Goal: Task Accomplishment & Management: Complete application form

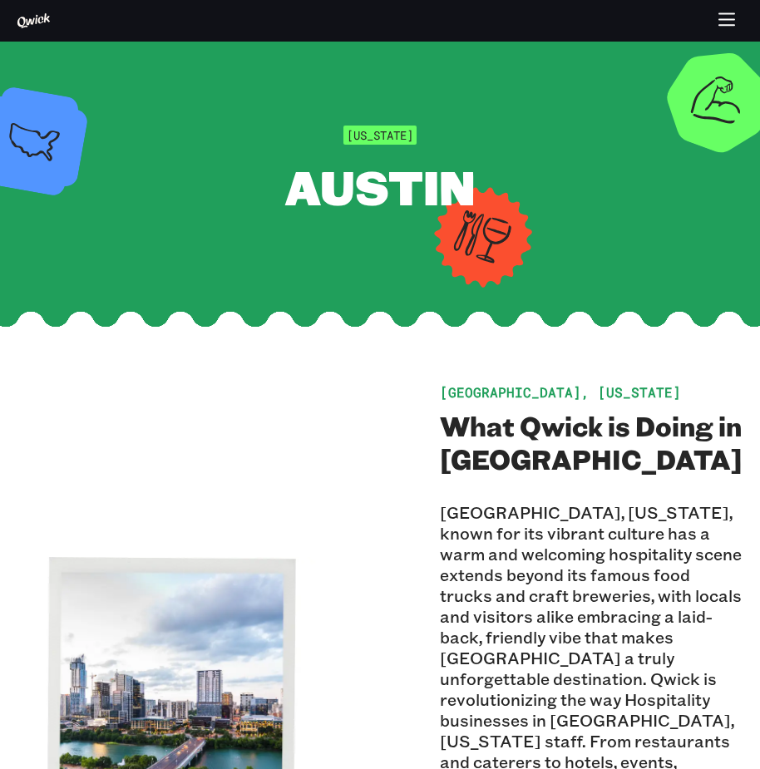
click at [734, 9] on button "button" at bounding box center [727, 21] width 32 height 32
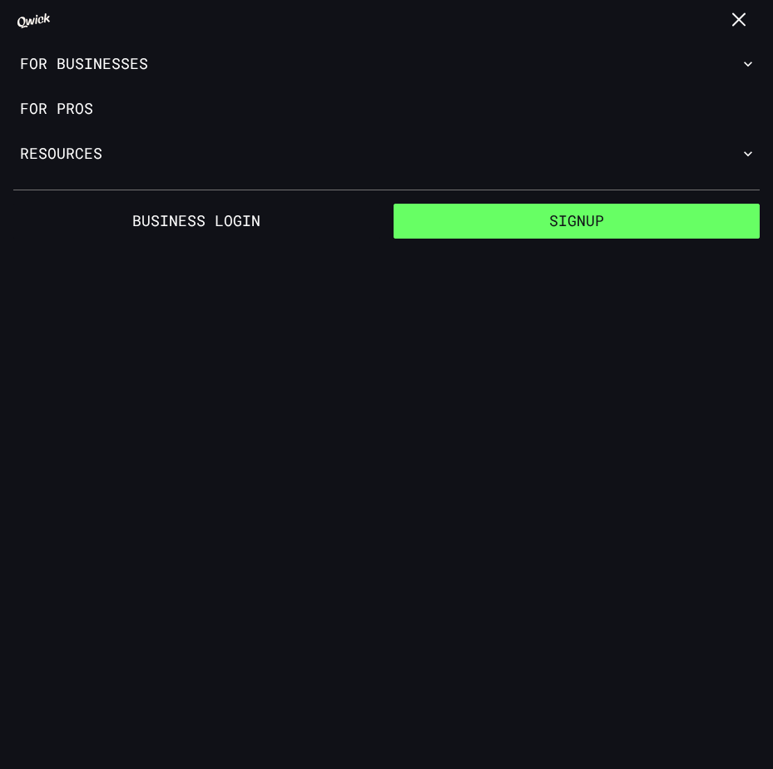
click at [553, 217] on button "Signup" at bounding box center [576, 221] width 367 height 35
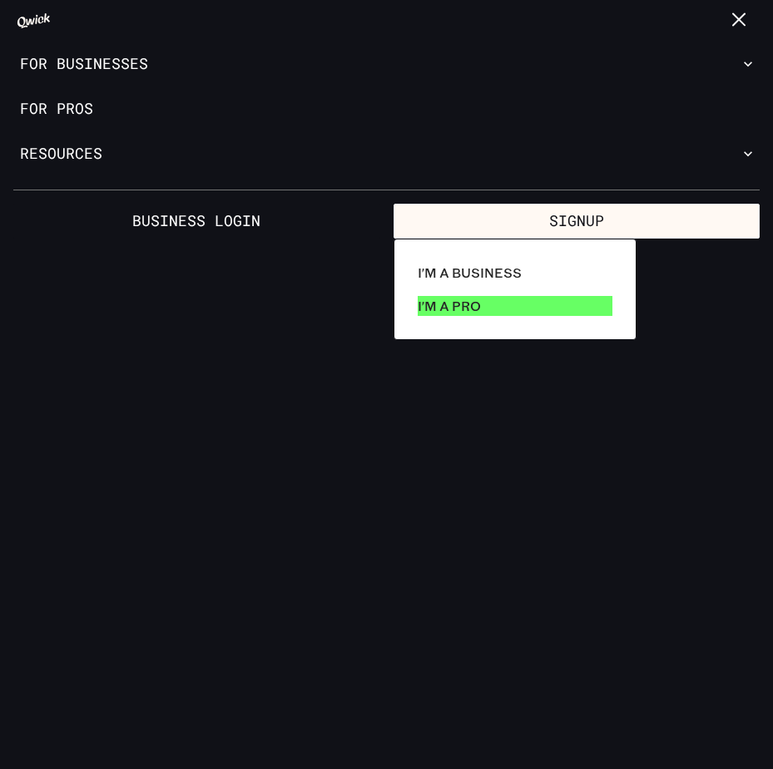
click at [513, 299] on link "I'm a Pro" at bounding box center [515, 305] width 208 height 33
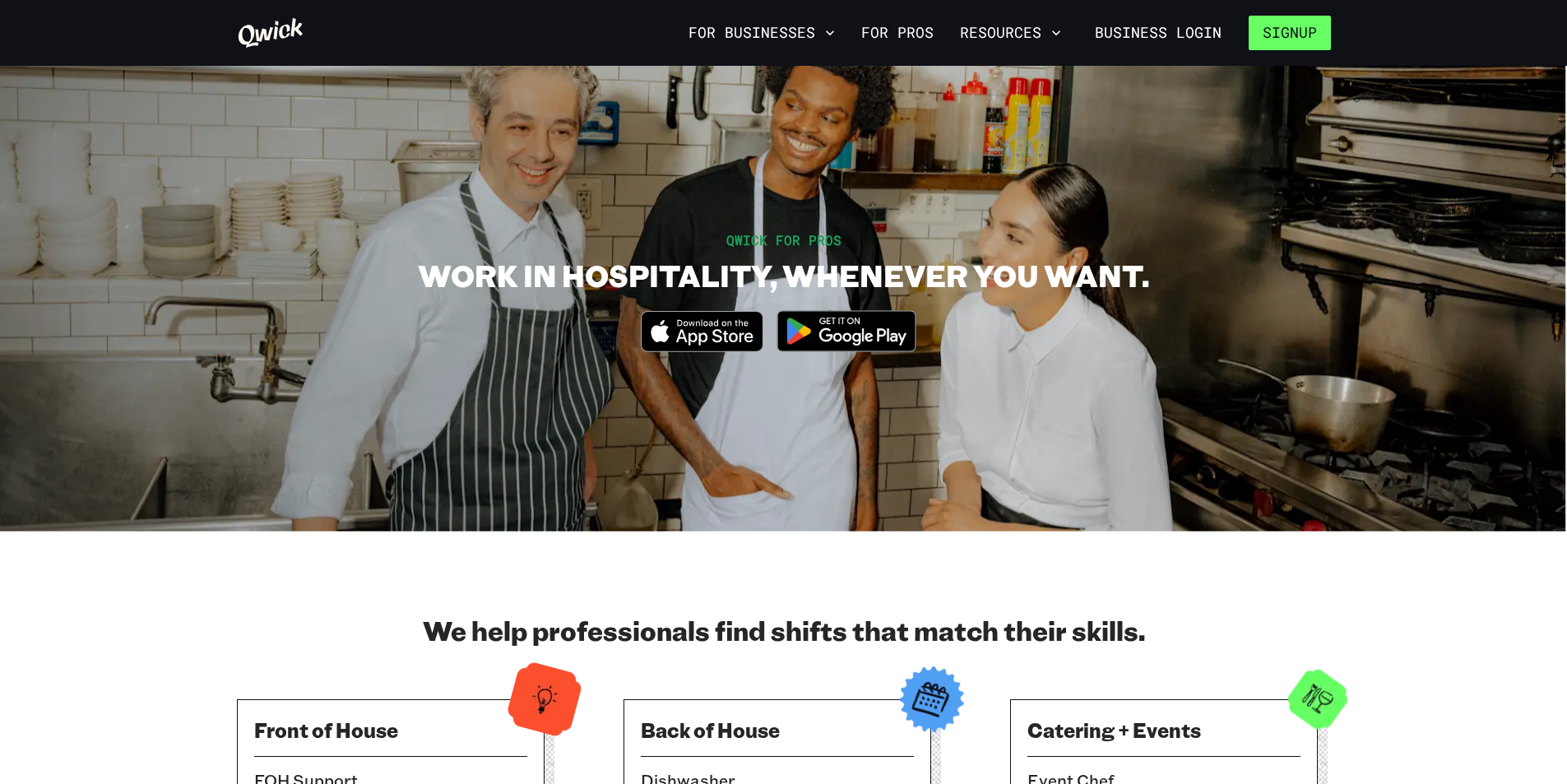
click at [751, 21] on button "Signup" at bounding box center [1290, 33] width 82 height 35
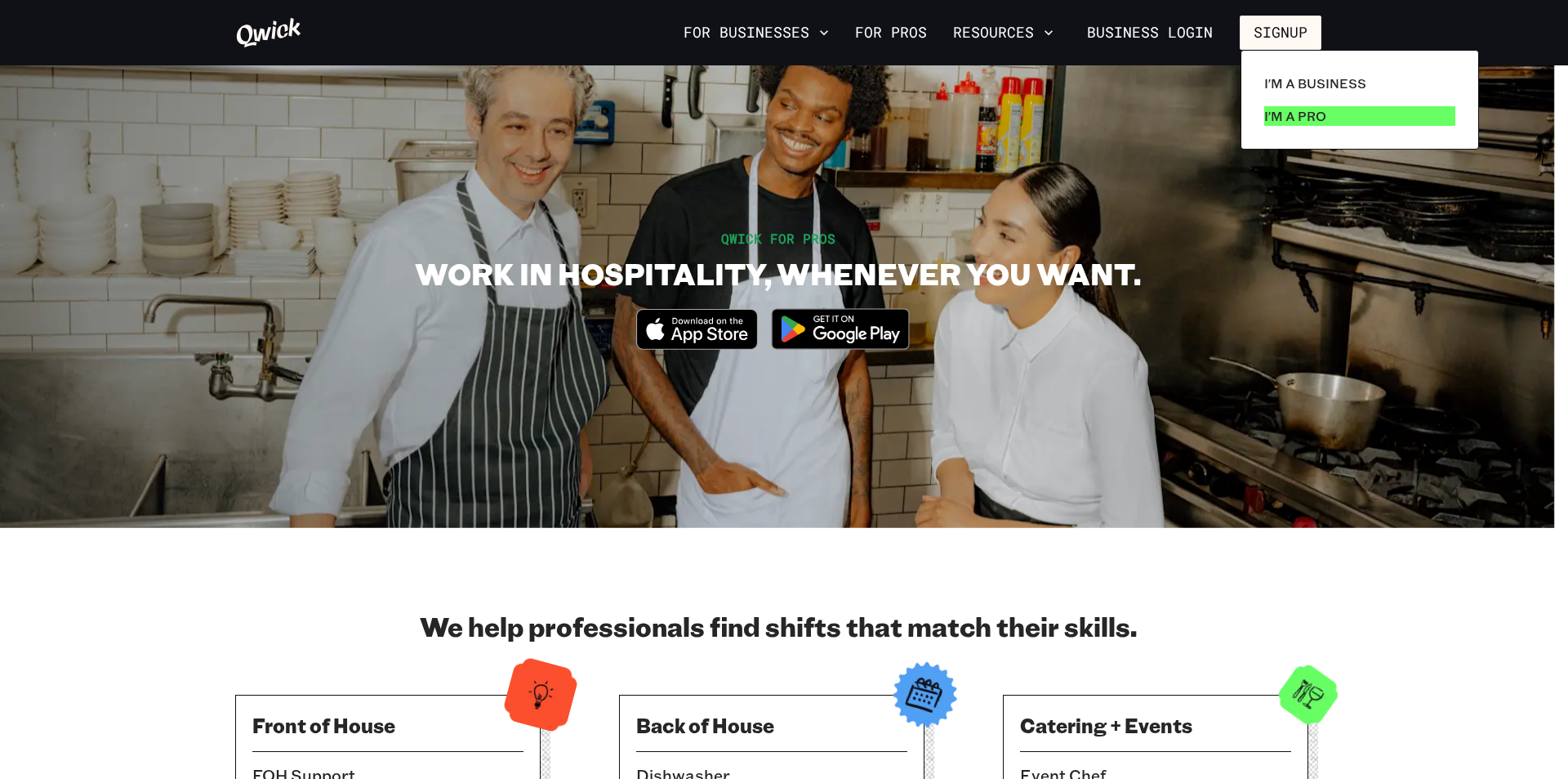
click at [745, 113] on p "I'm a Pro" at bounding box center [1295, 116] width 62 height 20
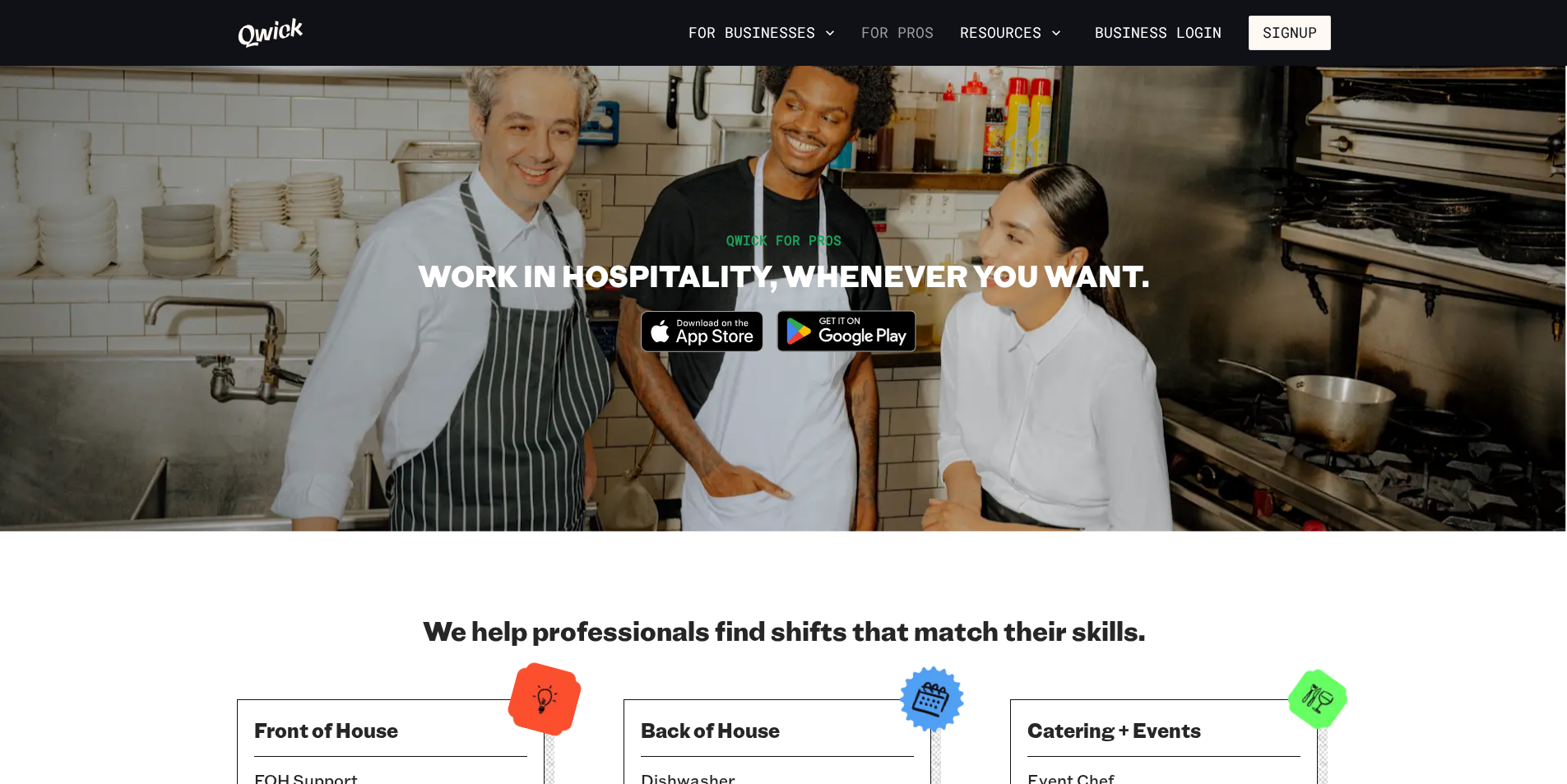
click at [905, 22] on link "For Pros" at bounding box center [897, 33] width 86 height 28
click at [1030, 30] on button "Resources" at bounding box center [1011, 33] width 115 height 28
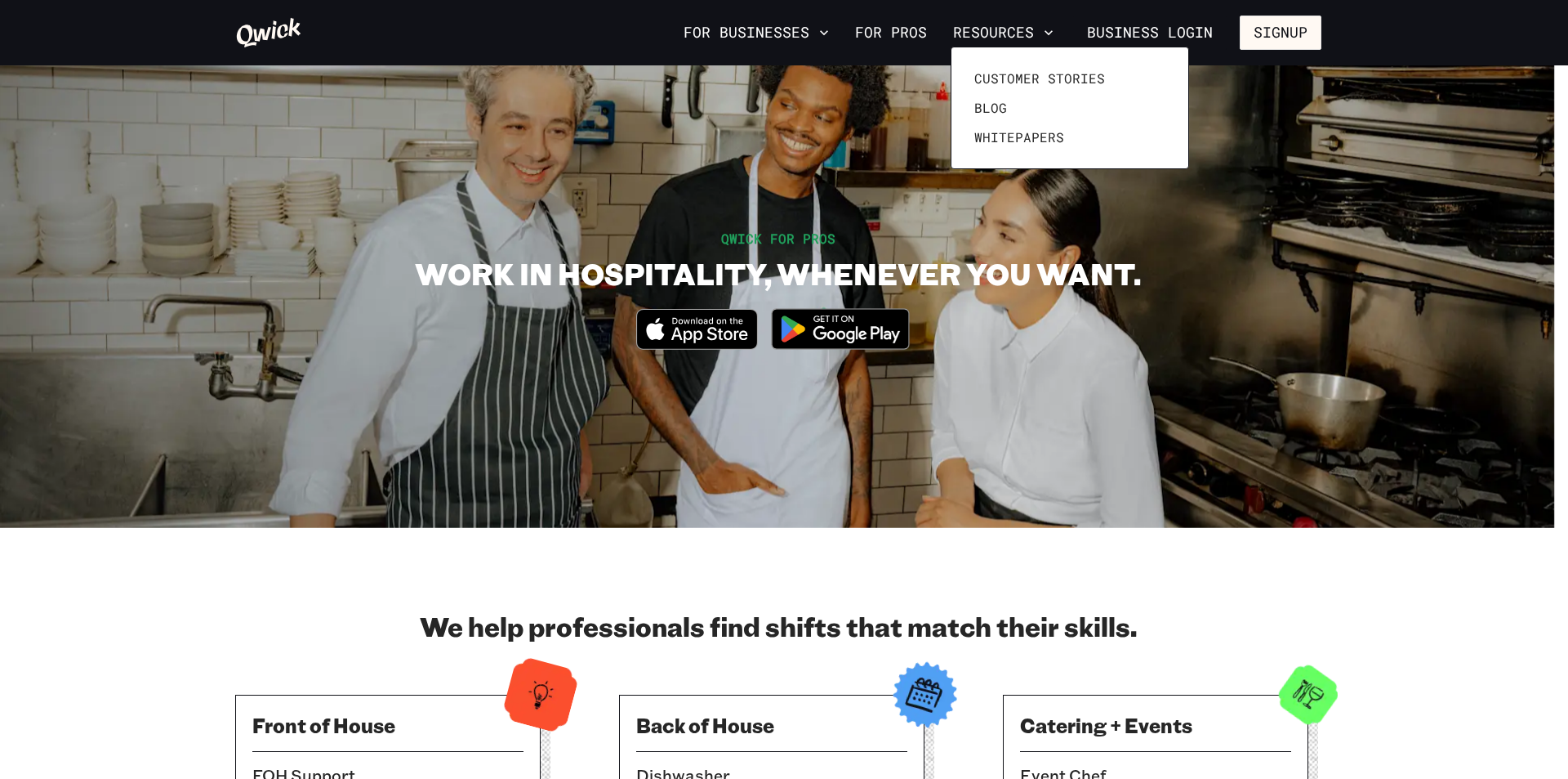
click at [912, 24] on div at bounding box center [784, 389] width 1568 height 779
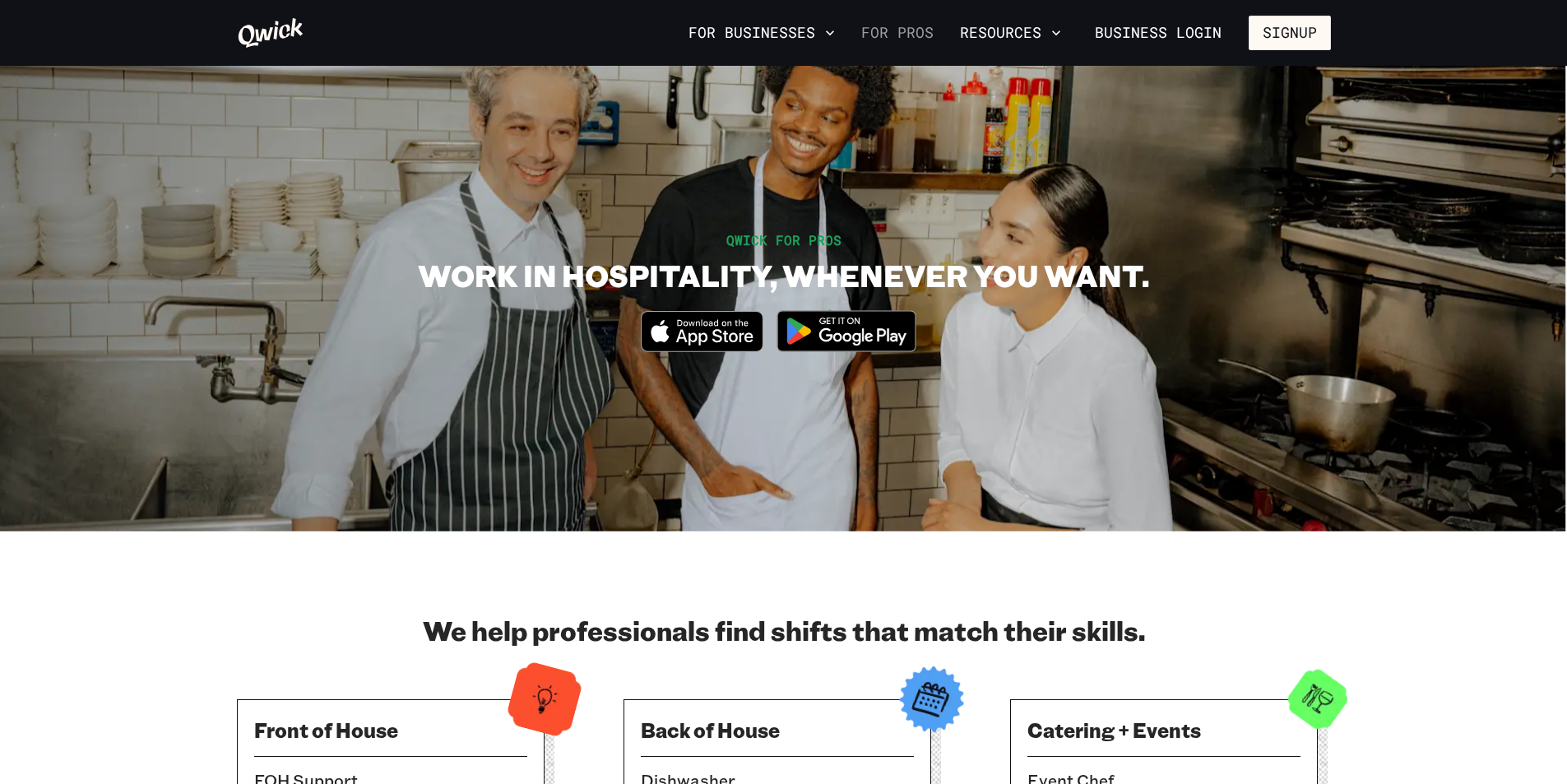
drag, startPoint x: 919, startPoint y: 24, endPoint x: 878, endPoint y: 40, distance: 44.0
click at [919, 26] on link "For Pros" at bounding box center [897, 33] width 86 height 28
click at [290, 4] on div "For Businesses For Pros Resources Business Login Signup" at bounding box center [784, 33] width 1567 height 66
click at [282, 19] on icon at bounding box center [271, 33] width 67 height 33
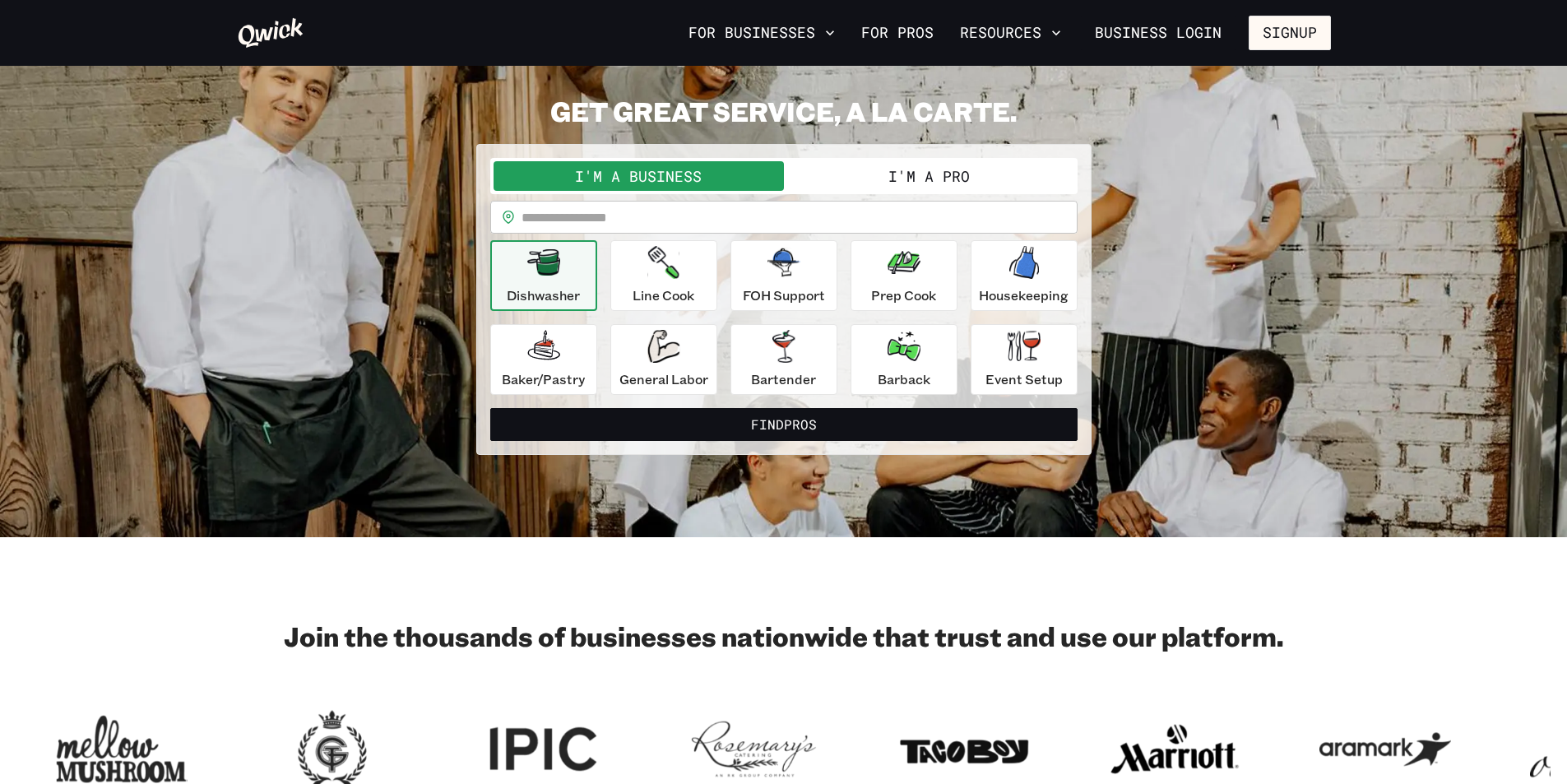
scroll to position [82, 0]
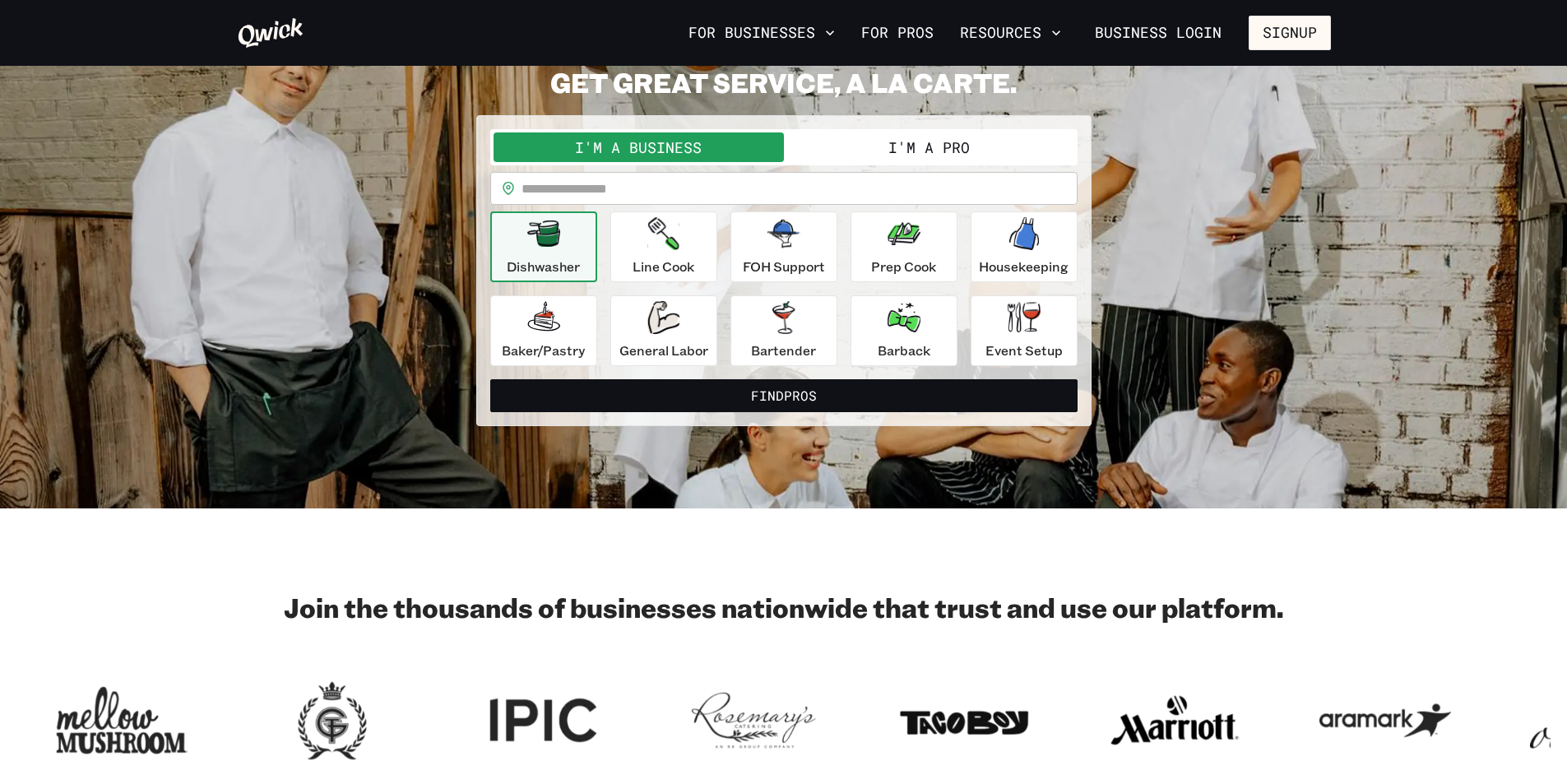
click at [943, 142] on button "I'm a Pro" at bounding box center [930, 147] width 291 height 30
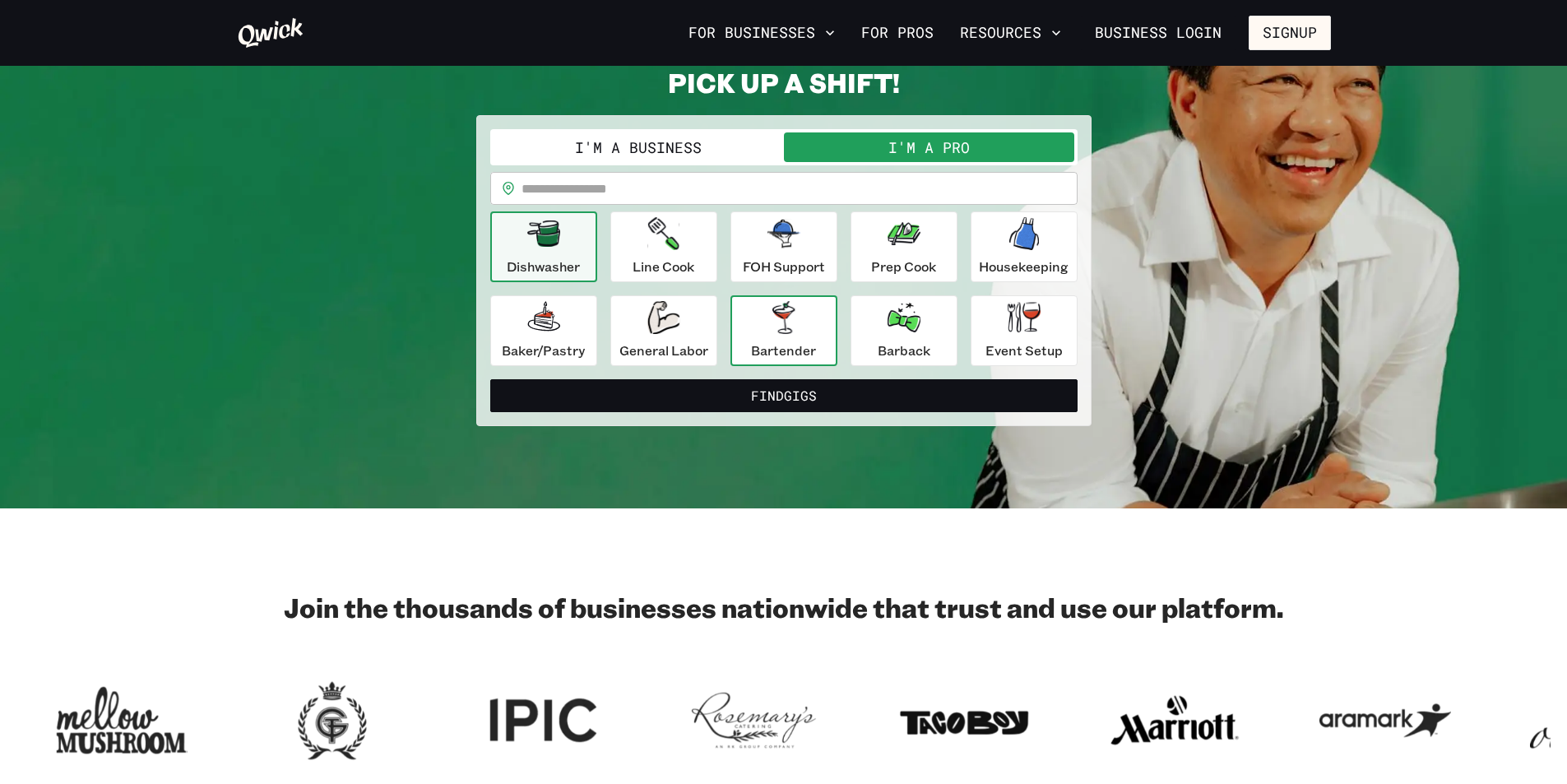
click at [791, 313] on icon "button" at bounding box center [784, 316] width 22 height 33
click at [825, 190] on input "text" at bounding box center [799, 188] width 556 height 33
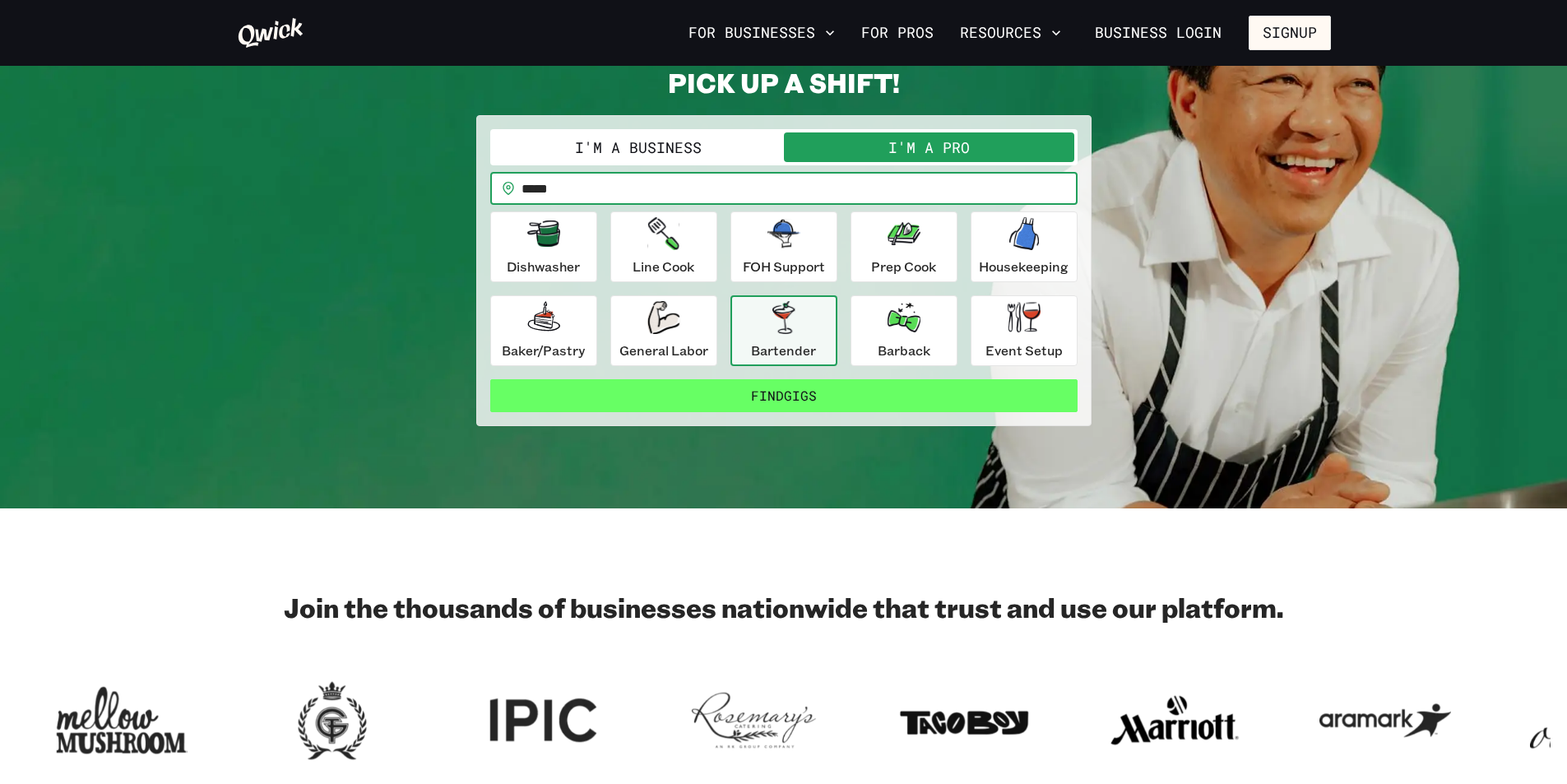
type input "*****"
click at [797, 395] on button "Find Gigs" at bounding box center [784, 394] width 588 height 33
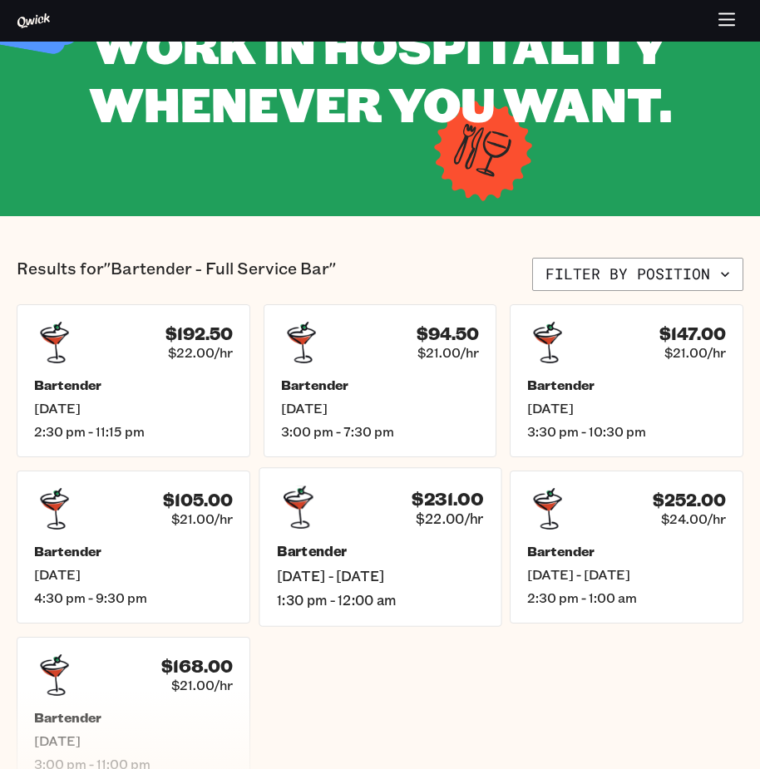
scroll to position [225, 0]
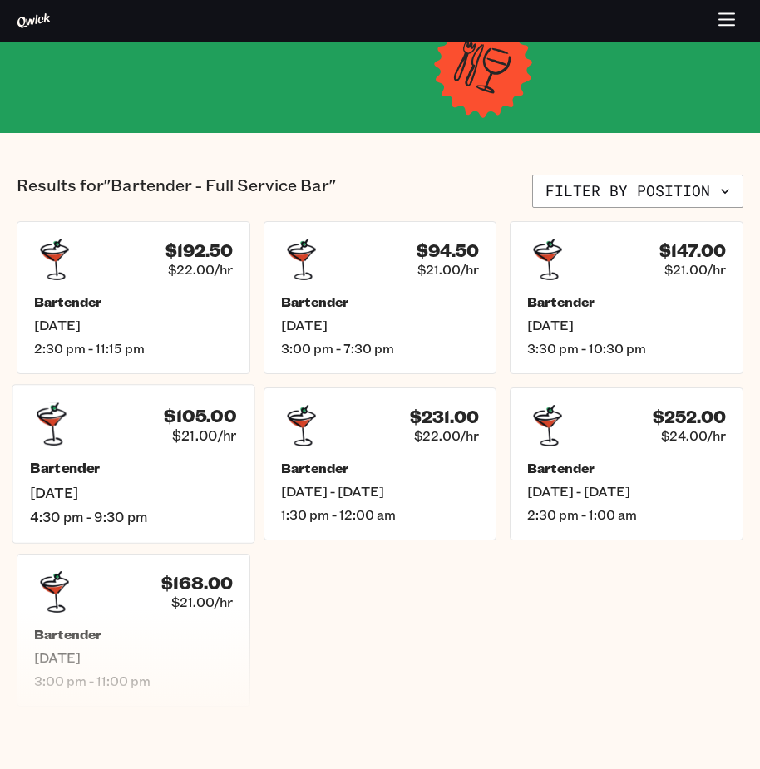
click at [168, 502] on div "Bartender [DATE] 4:30 pm - 9:30 pm" at bounding box center [133, 493] width 206 height 66
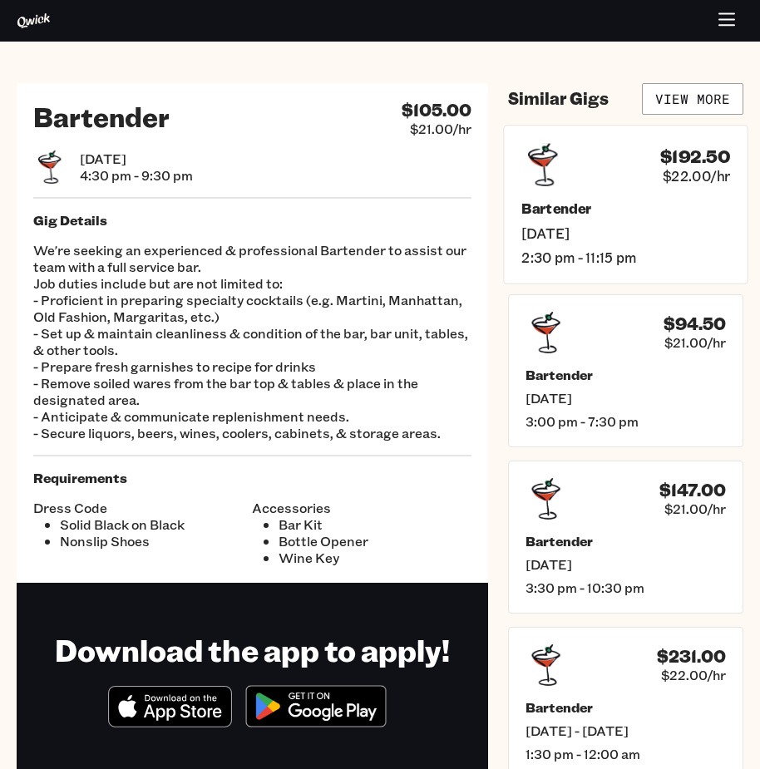
click at [613, 214] on h5 "Bartender" at bounding box center [625, 208] width 209 height 17
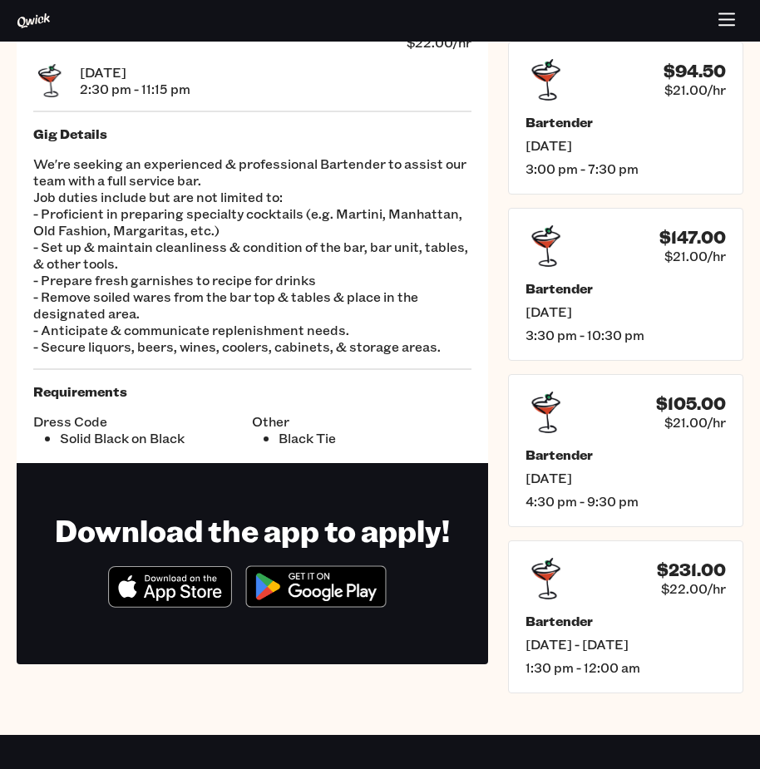
scroll to position [166, 0]
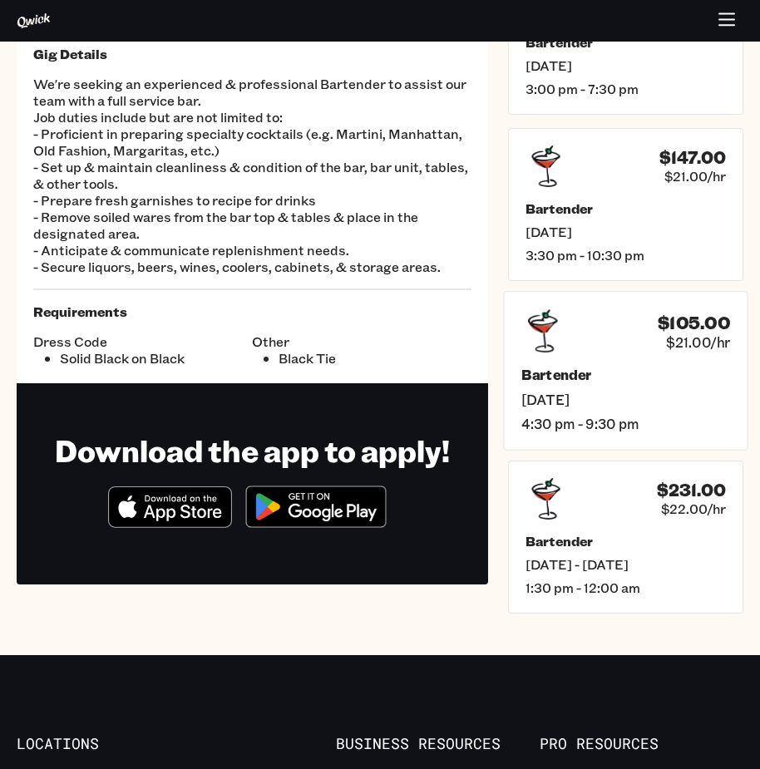
click at [656, 355] on div "$105.00 $21.00/hr Bartender [DATE] 4:30 pm - 9:30 pm" at bounding box center [625, 370] width 245 height 159
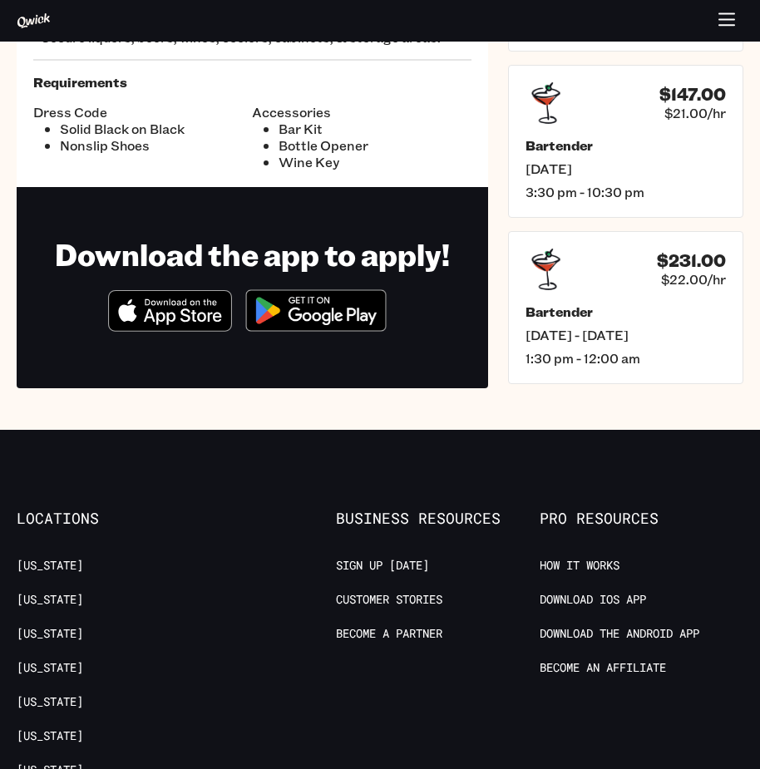
scroll to position [416, 0]
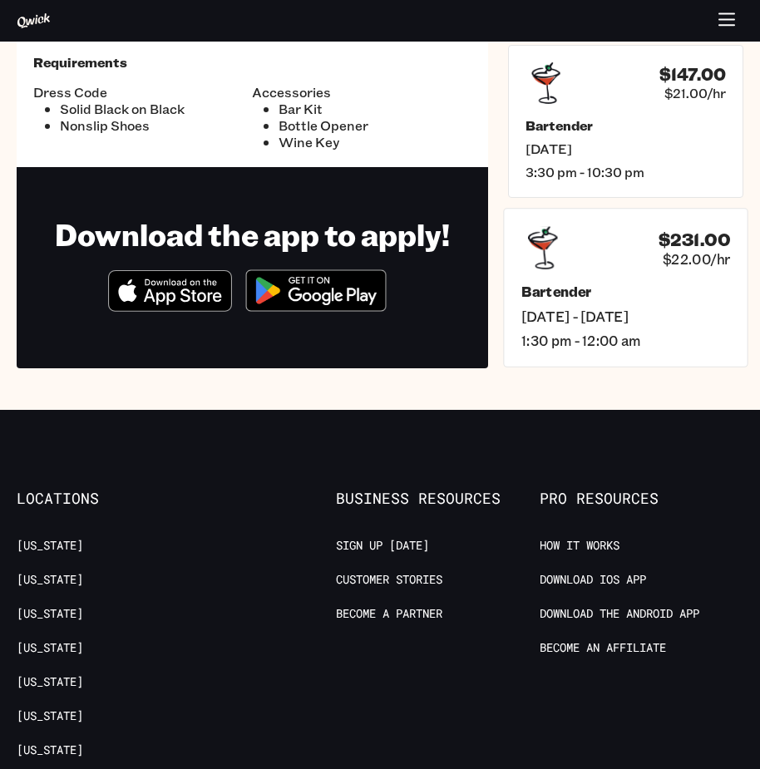
click at [675, 274] on div "$231.00 $22.00/hr Bartender [DATE] - [DATE] 1:30 pm - 12:00 am" at bounding box center [625, 287] width 245 height 159
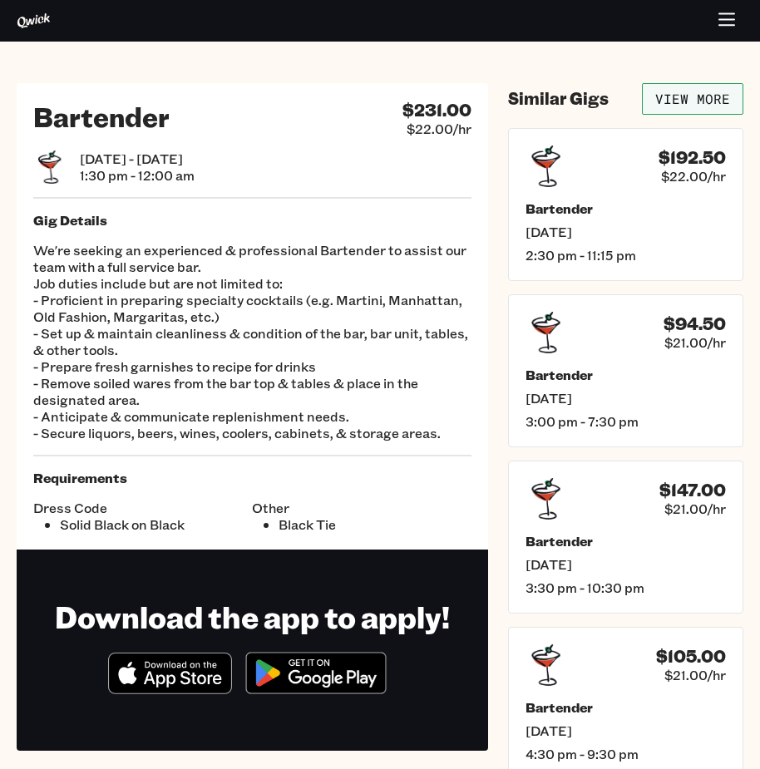
click at [713, 101] on link "View More" at bounding box center [692, 99] width 101 height 32
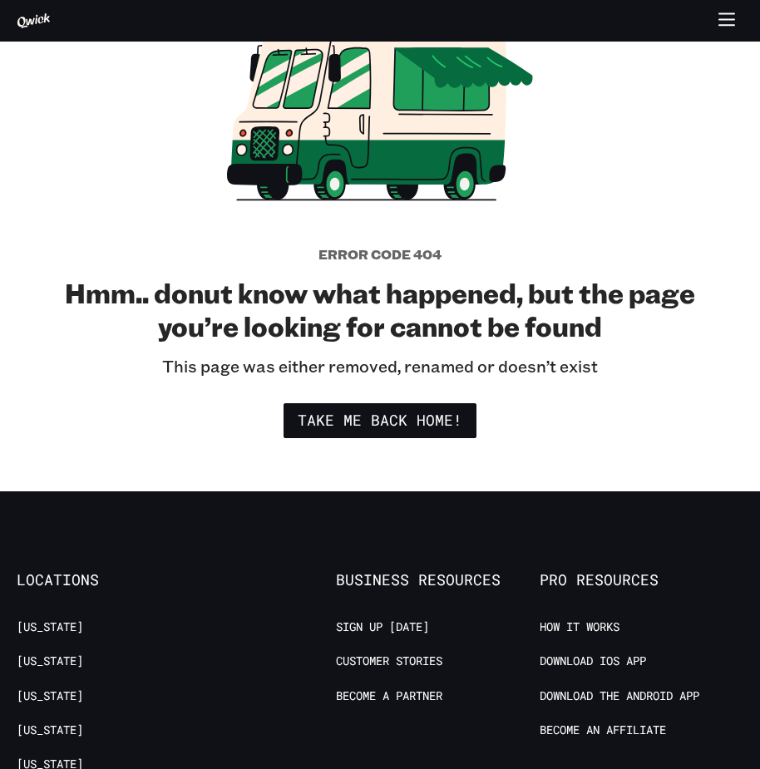
scroll to position [166, 0]
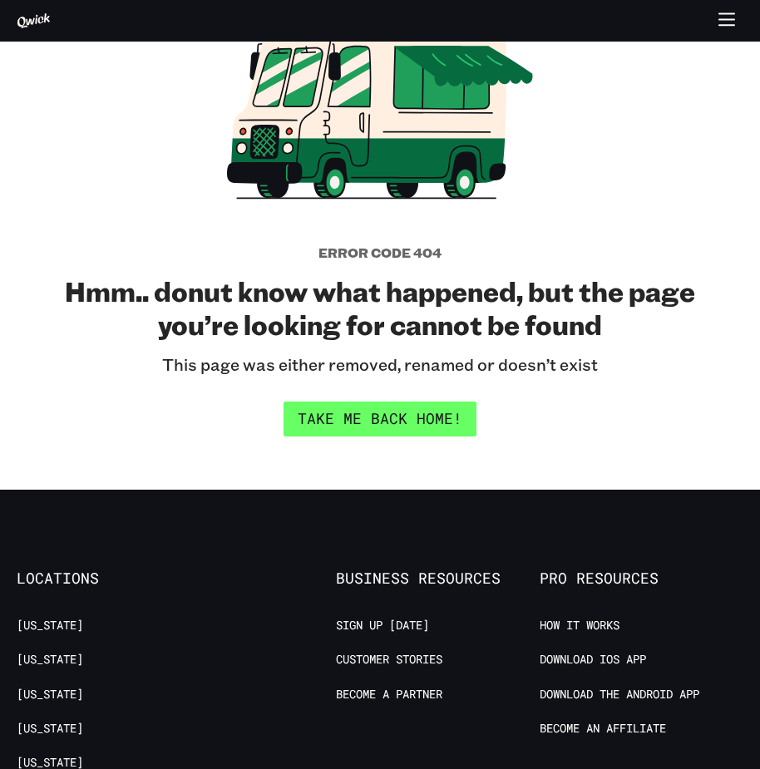
click at [376, 408] on link "Take me back home!" at bounding box center [380, 419] width 193 height 35
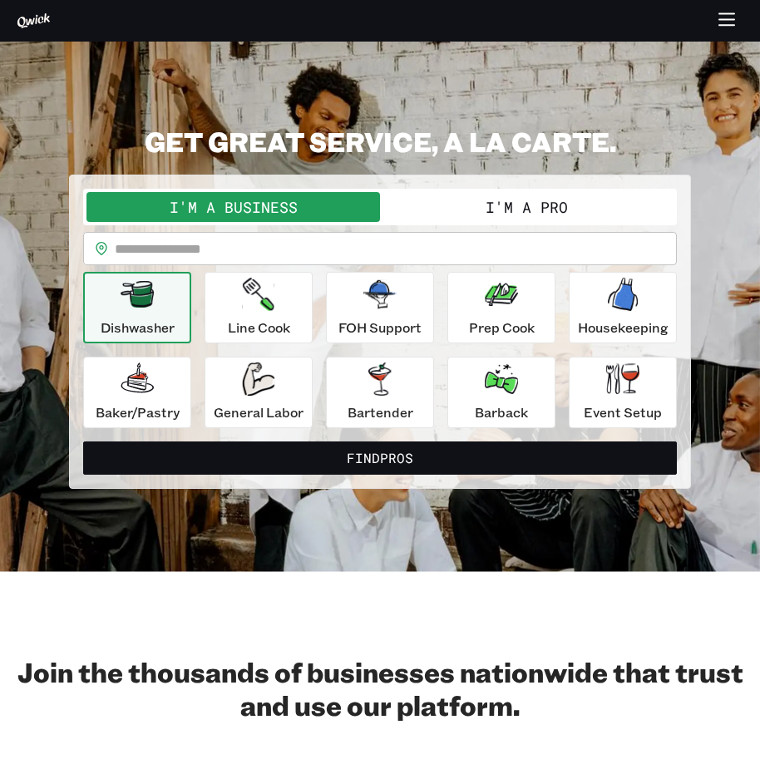
click at [547, 209] on button "I'm a Pro" at bounding box center [527, 207] width 294 height 30
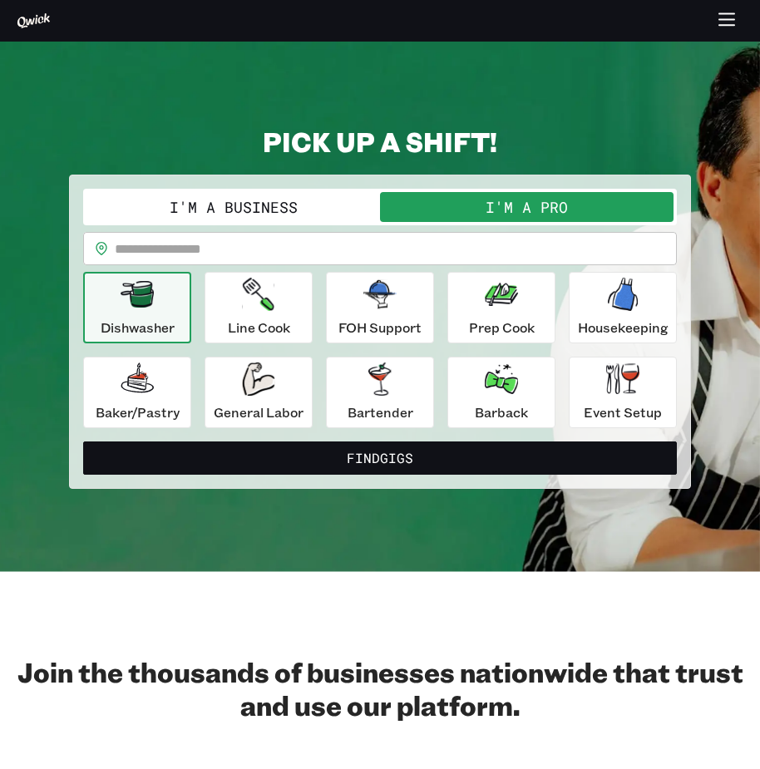
click at [328, 259] on input "text" at bounding box center [396, 248] width 562 height 33
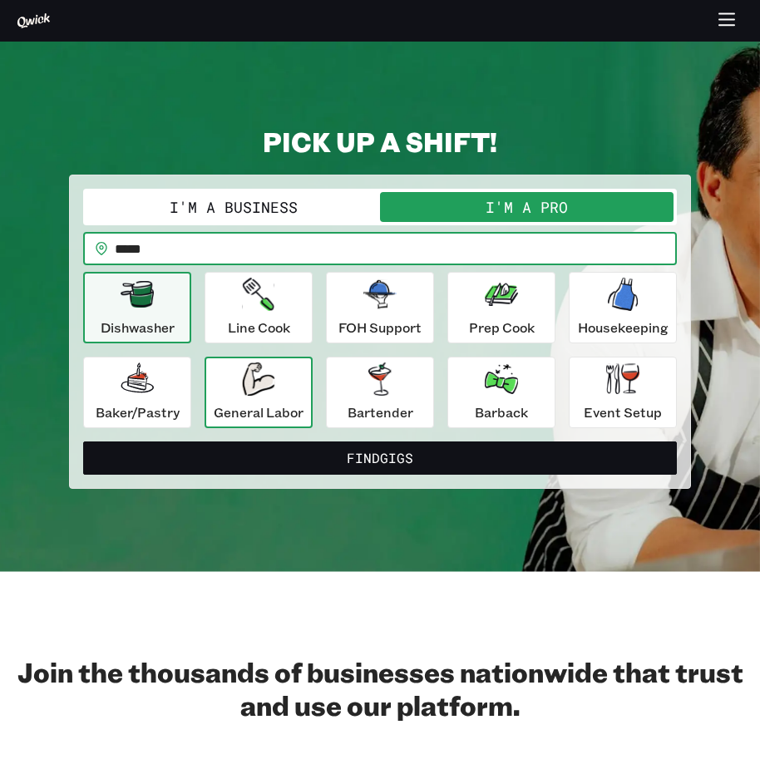
type input "*****"
click at [242, 377] on icon "button" at bounding box center [258, 379] width 32 height 33
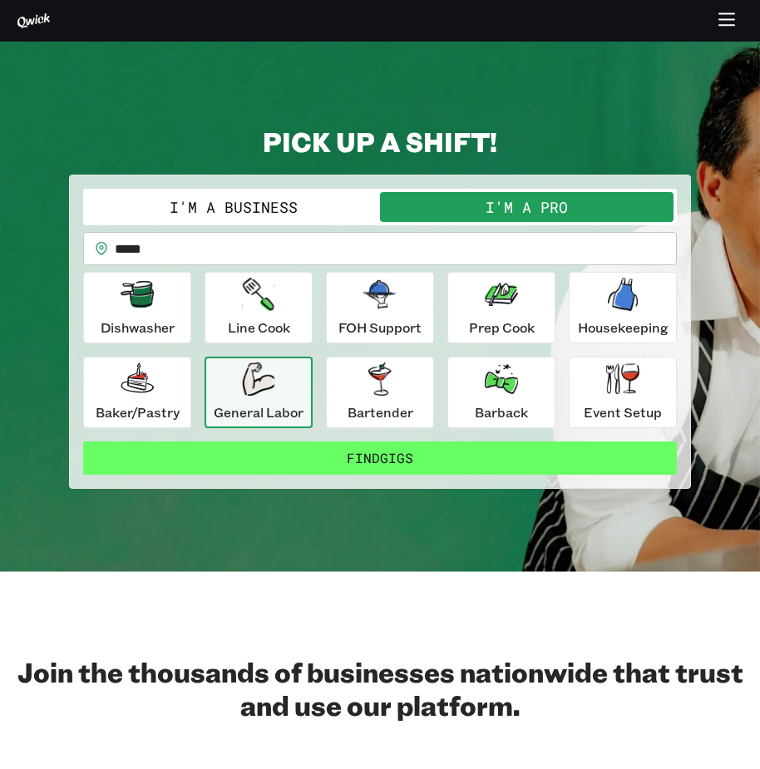
click at [393, 458] on button "Find Gigs" at bounding box center [380, 458] width 594 height 33
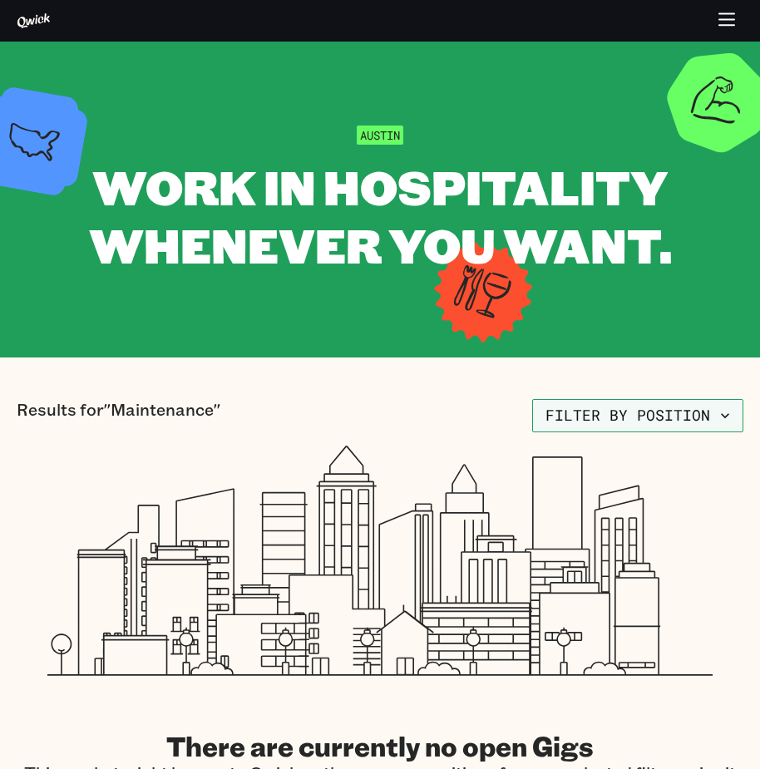
click at [690, 414] on button "Filter by position" at bounding box center [637, 415] width 211 height 33
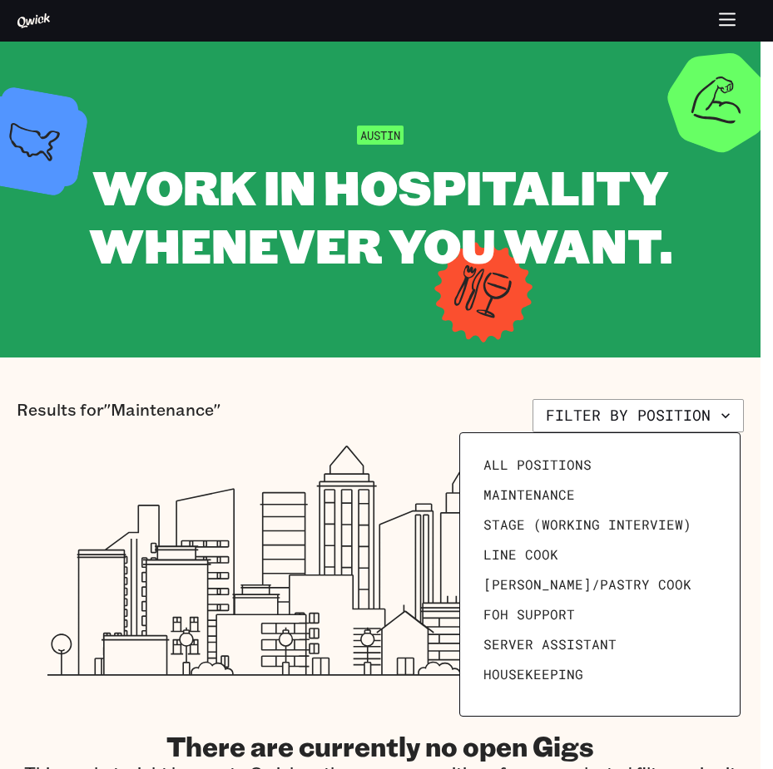
click at [331, 467] on div at bounding box center [386, 384] width 773 height 769
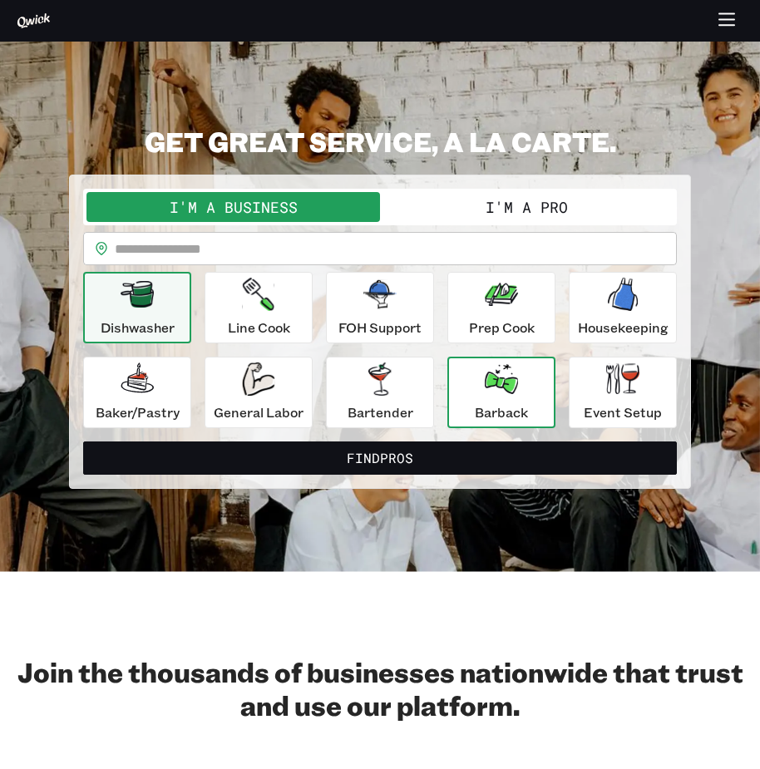
click at [510, 421] on p "Barback" at bounding box center [501, 413] width 53 height 20
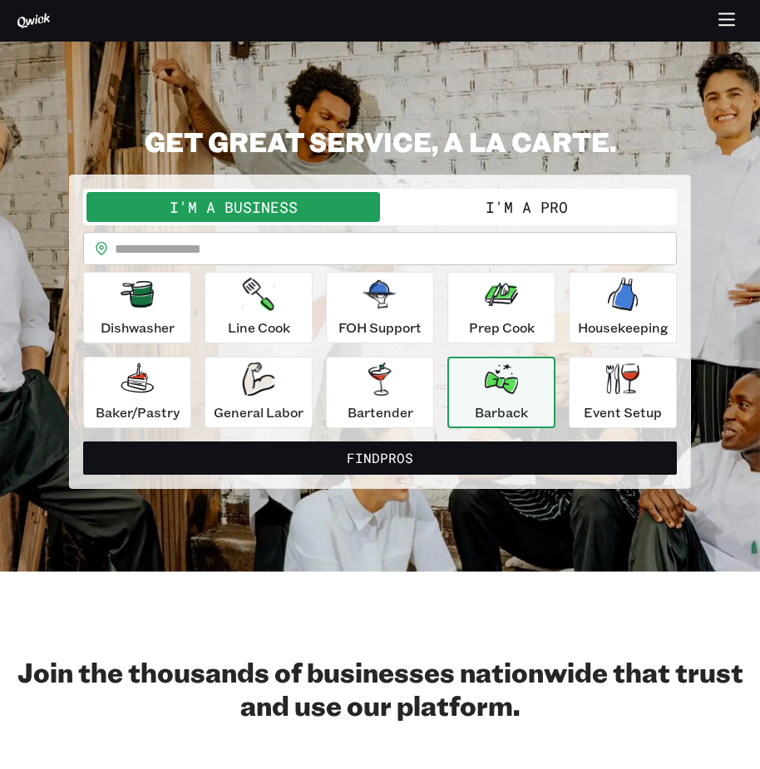
click at [577, 191] on div "I'm a Business I'm a Pro" at bounding box center [380, 207] width 594 height 37
click at [571, 208] on button "I'm a Pro" at bounding box center [527, 207] width 294 height 30
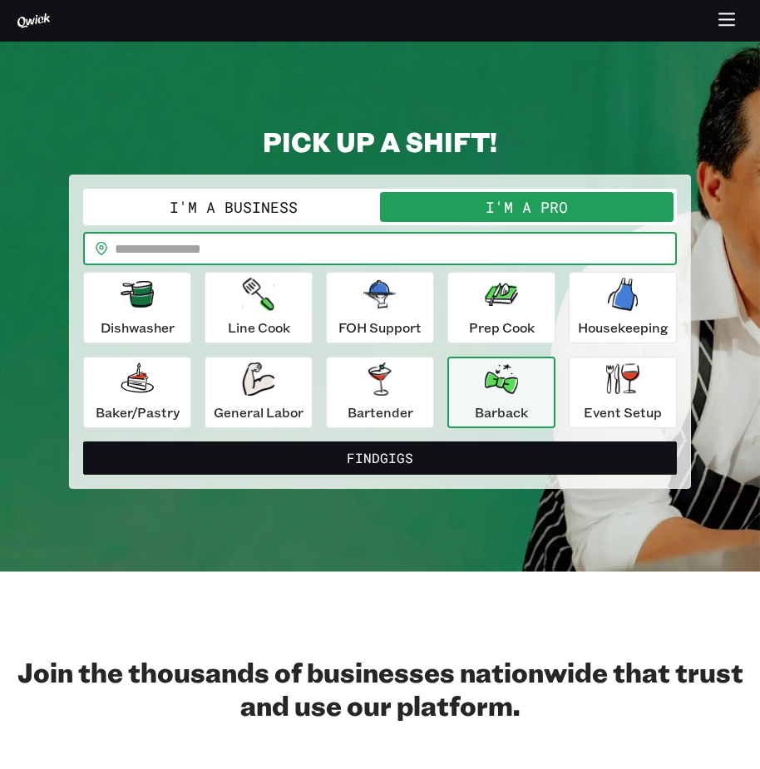
click at [460, 255] on input "text" at bounding box center [396, 248] width 562 height 33
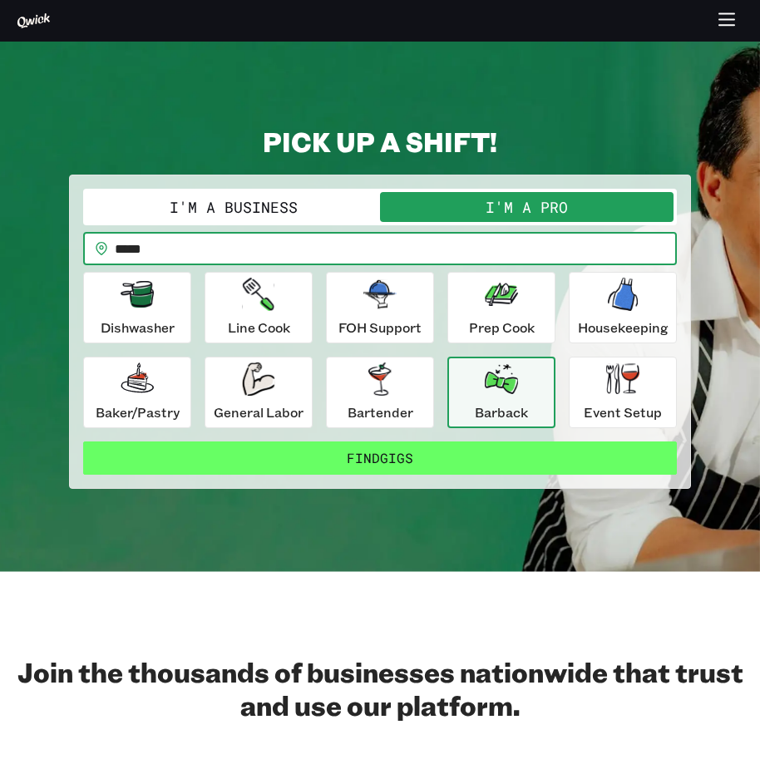
type input "*****"
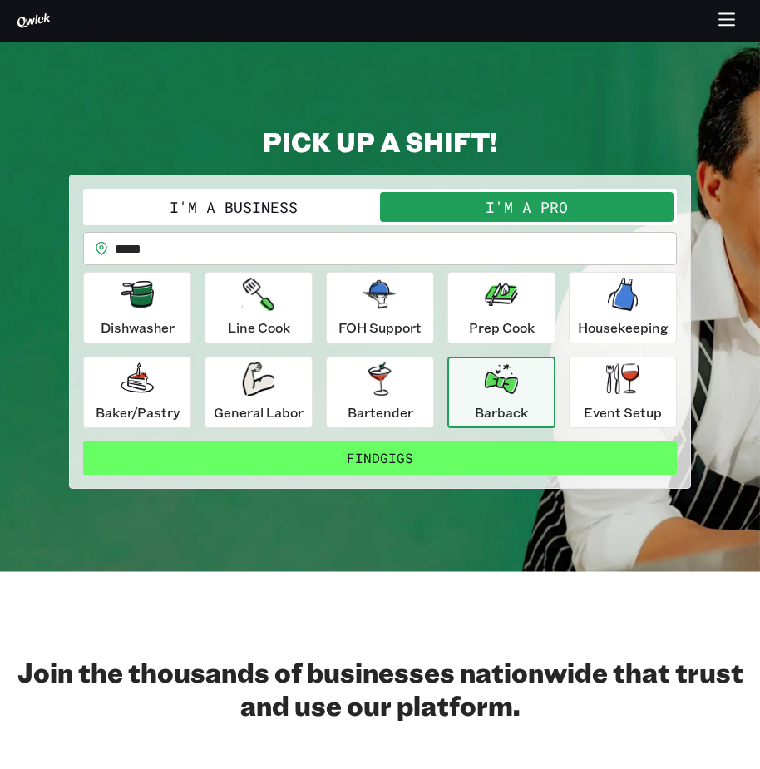
click at [394, 457] on button "Find Gigs" at bounding box center [380, 458] width 594 height 33
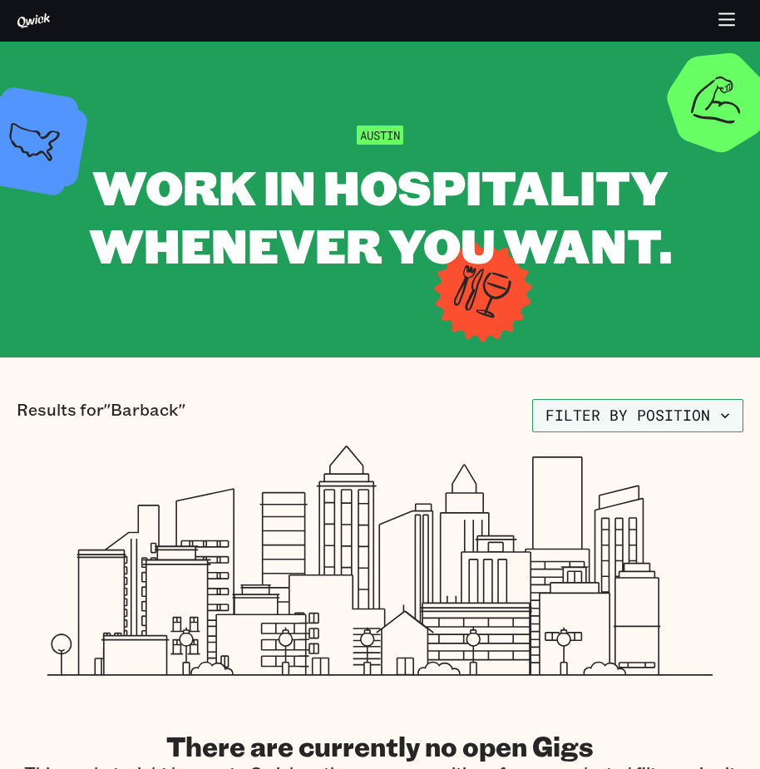
click at [686, 418] on button "Filter by position" at bounding box center [637, 415] width 211 height 33
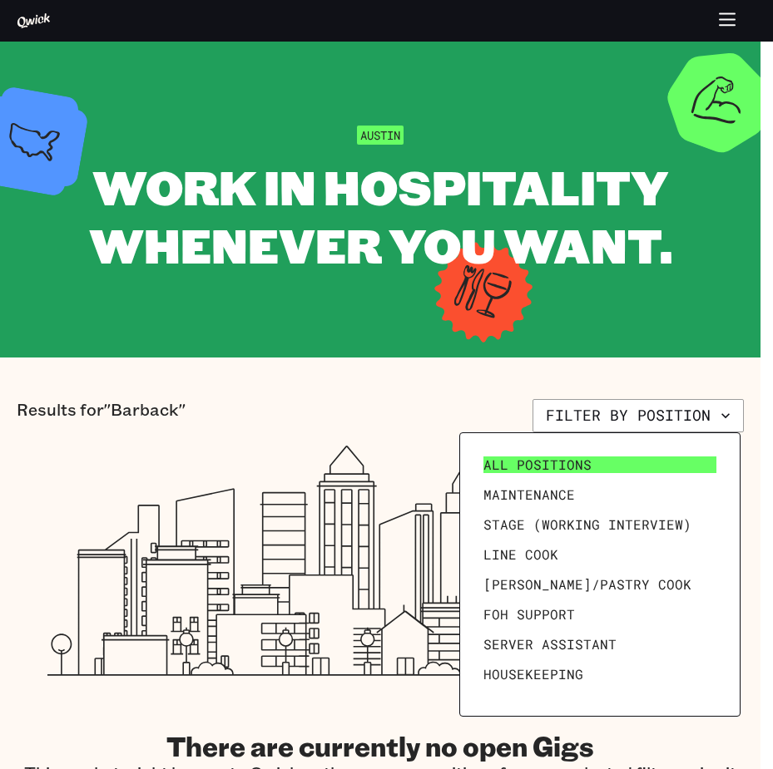
click at [546, 452] on link "All Positions" at bounding box center [600, 465] width 246 height 30
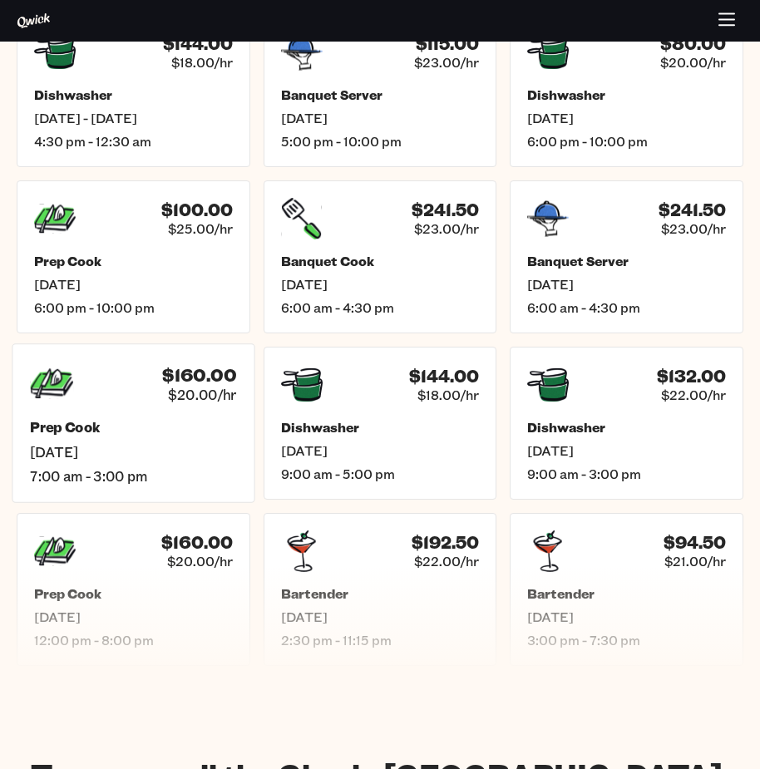
scroll to position [665, 0]
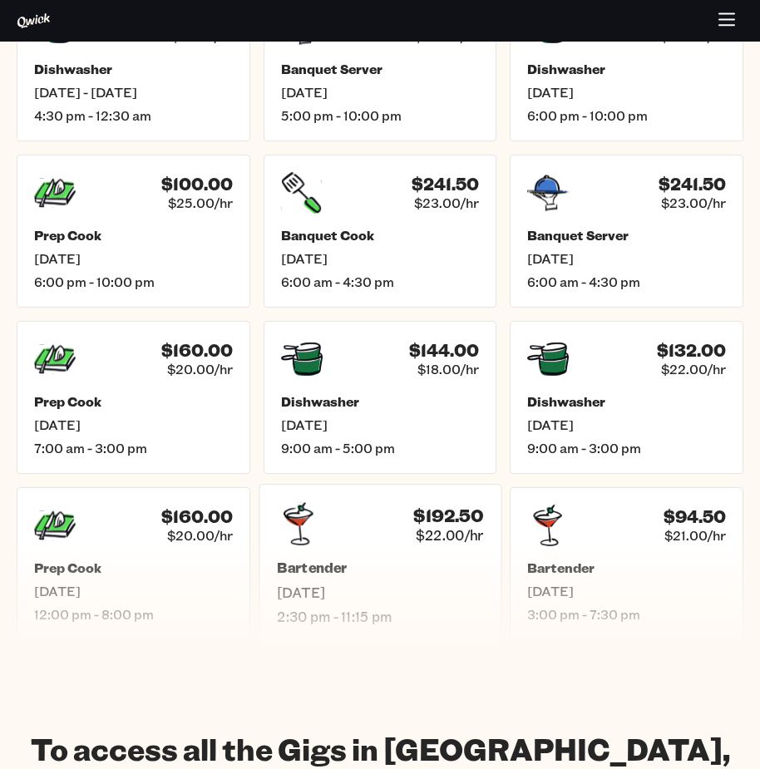
click at [369, 584] on span "[DATE]" at bounding box center [380, 592] width 206 height 17
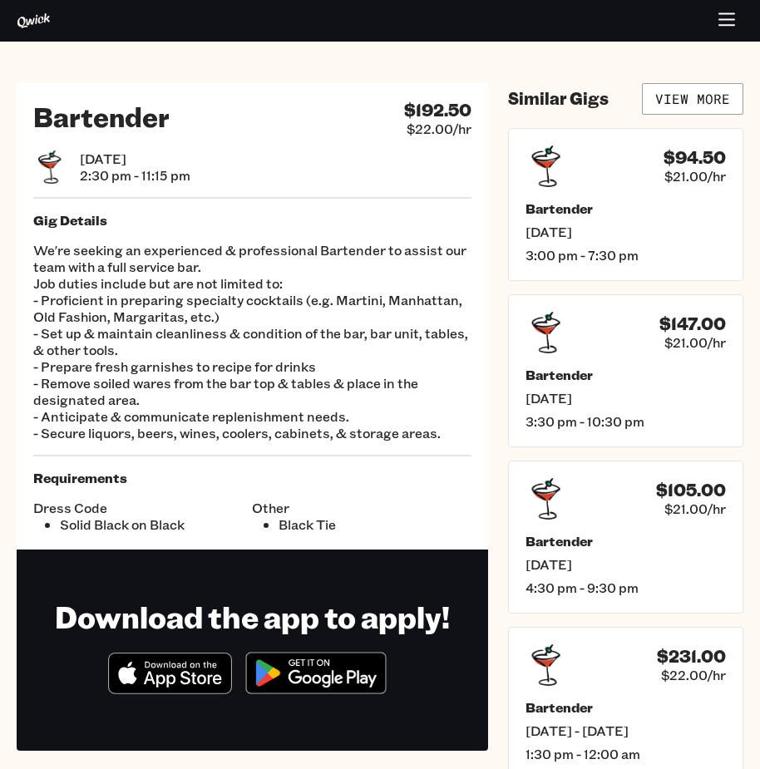
click at [110, 243] on p "We're seeking an experienced & professional Bartender to assist our team with a…" at bounding box center [252, 342] width 438 height 200
click at [737, 20] on button "button" at bounding box center [727, 21] width 32 height 32
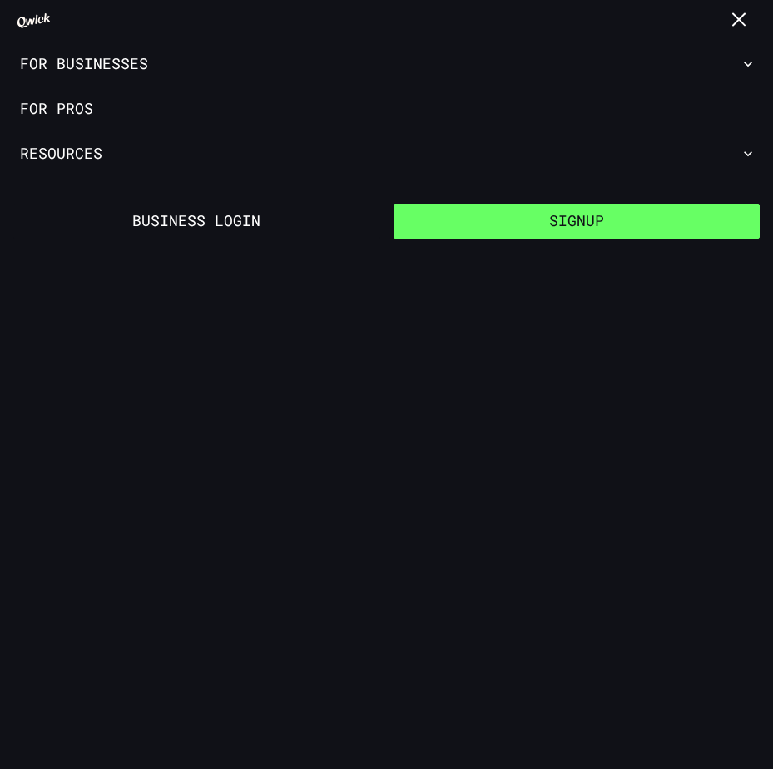
click at [562, 225] on button "Signup" at bounding box center [576, 221] width 367 height 35
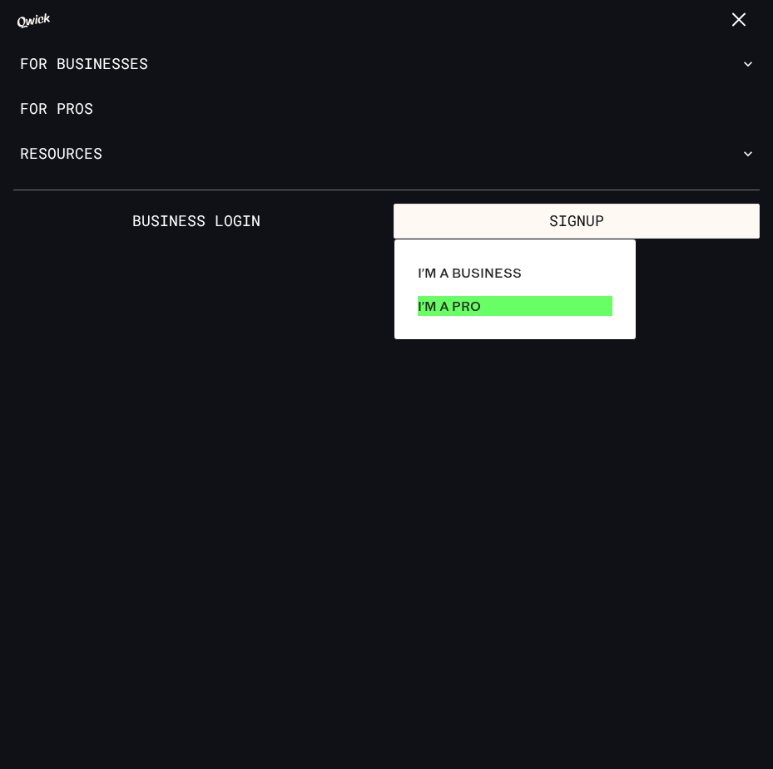
click at [495, 307] on link "I'm a Pro" at bounding box center [515, 305] width 208 height 33
